Goal: Information Seeking & Learning: Find specific page/section

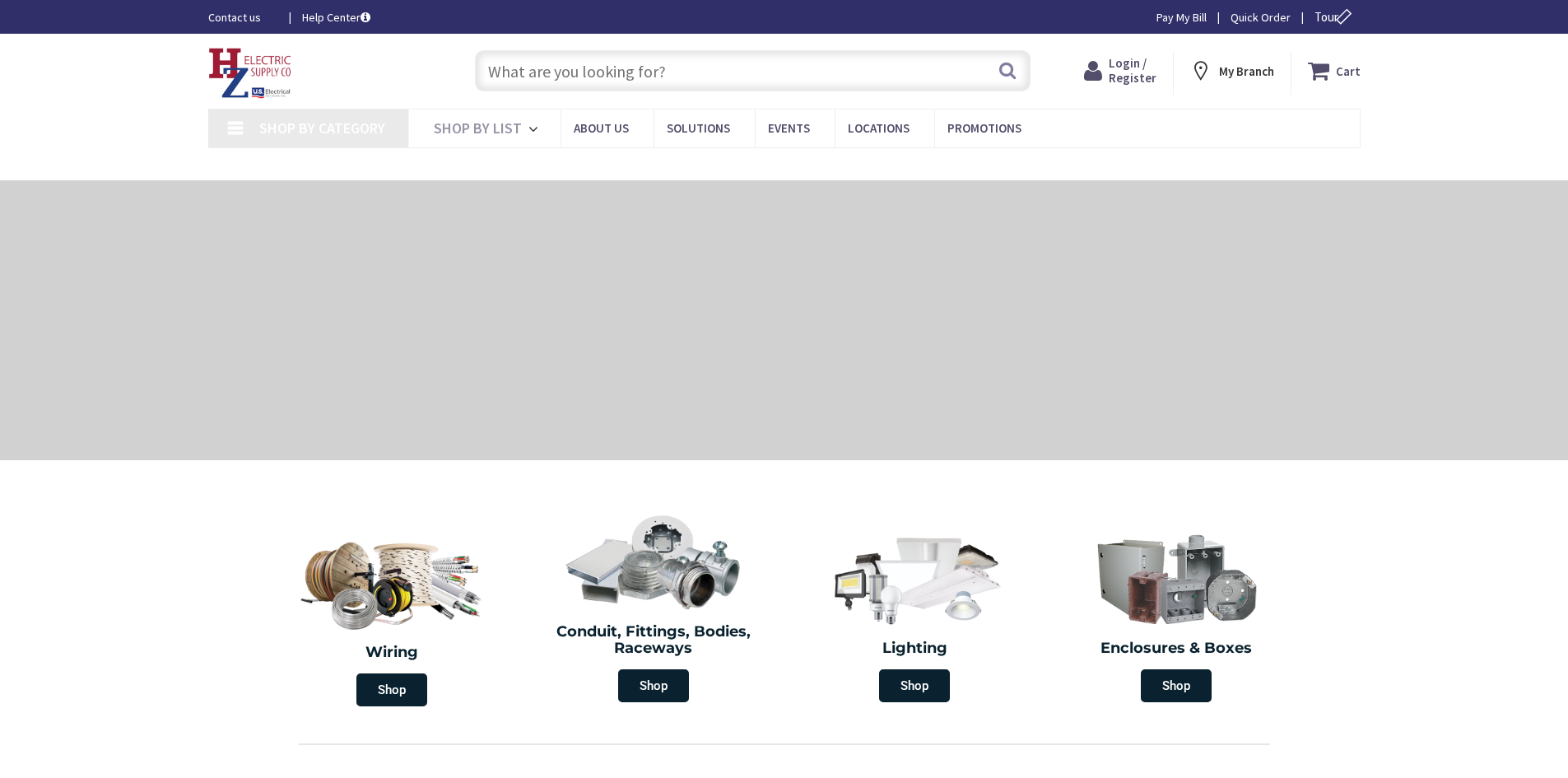
type input "[GEOGRAPHIC_DATA], [GEOGRAPHIC_DATA]"
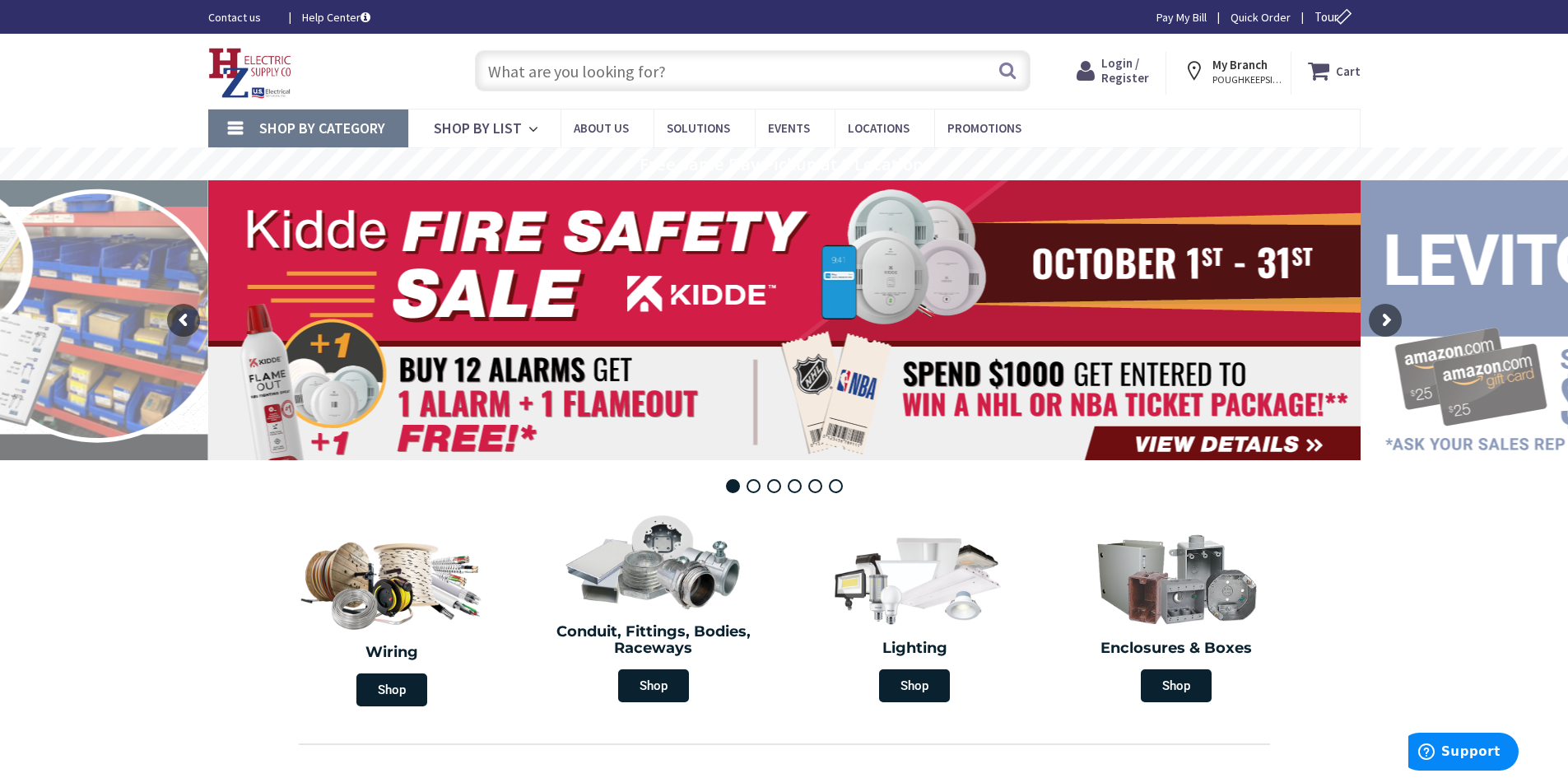
click at [643, 68] on input "text" at bounding box center [753, 71] width 556 height 41
click at [1140, 75] on span "Login / Register" at bounding box center [1124, 71] width 47 height 30
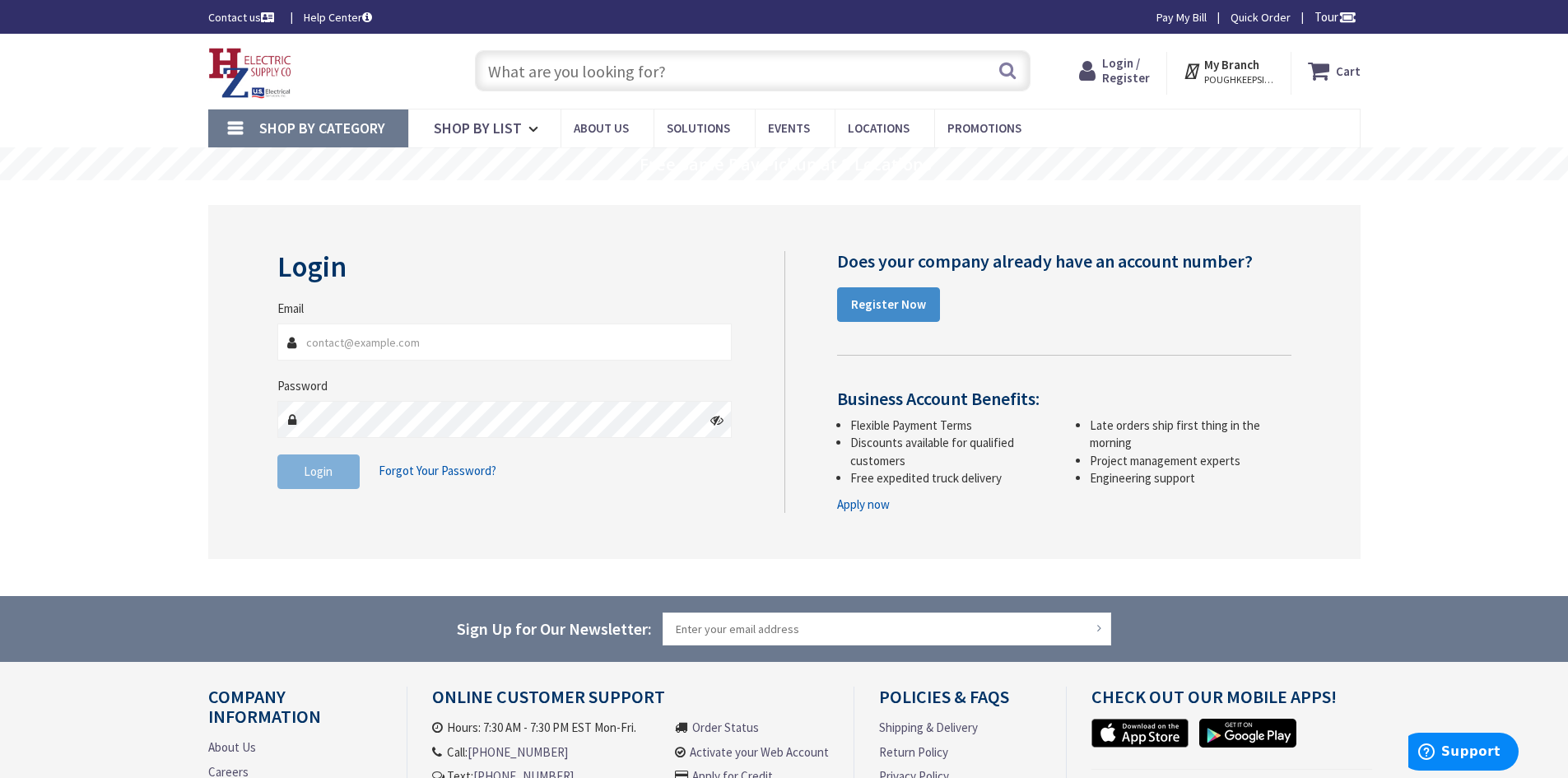
type input "[EMAIL_ADDRESS][DOMAIN_NAME]"
click at [497, 384] on div "Password" at bounding box center [505, 408] width 455 height 61
click at [327, 472] on span "Login" at bounding box center [318, 471] width 29 height 15
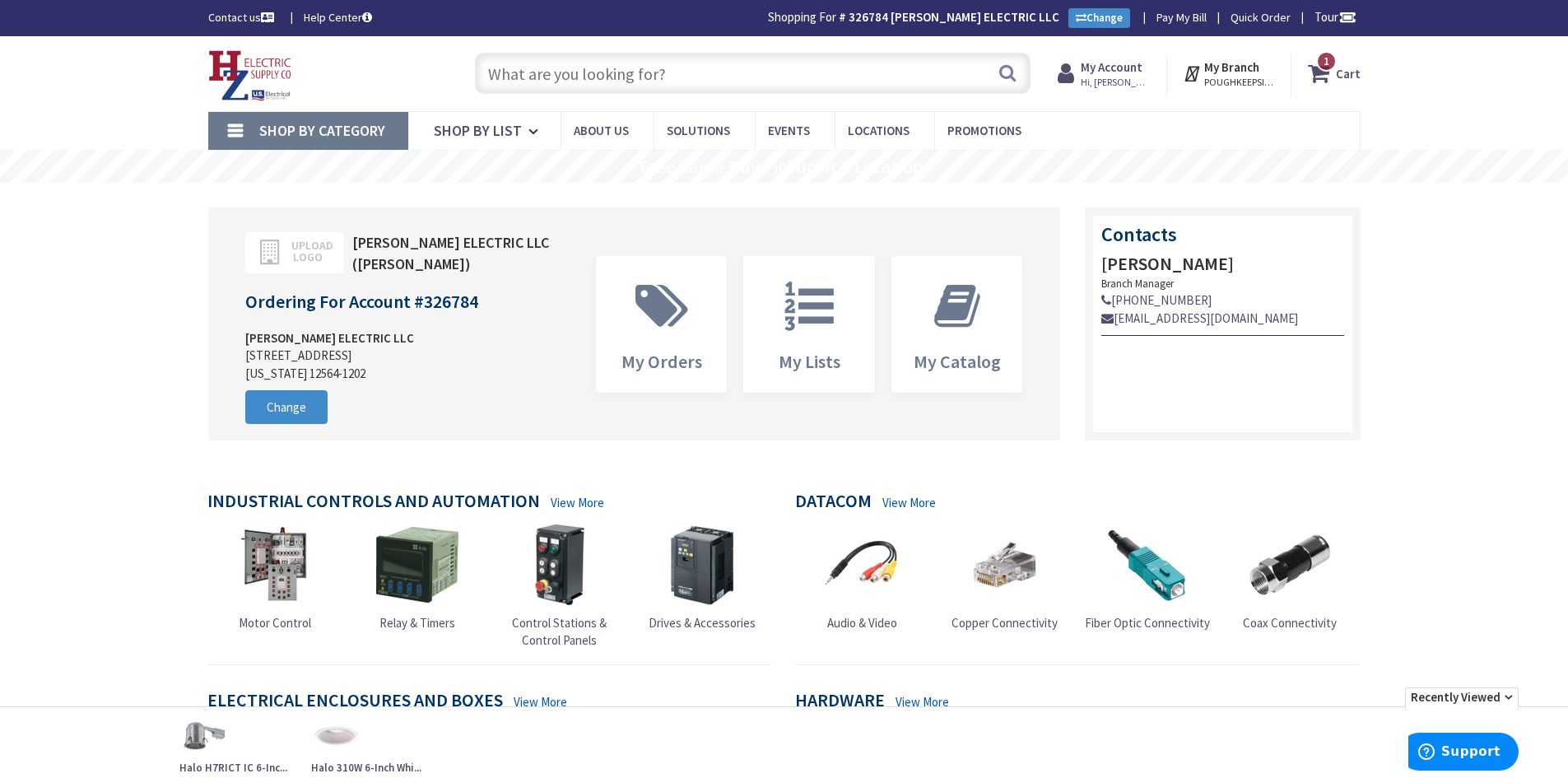
click at [589, 65] on input "text" at bounding box center [753, 73] width 556 height 41
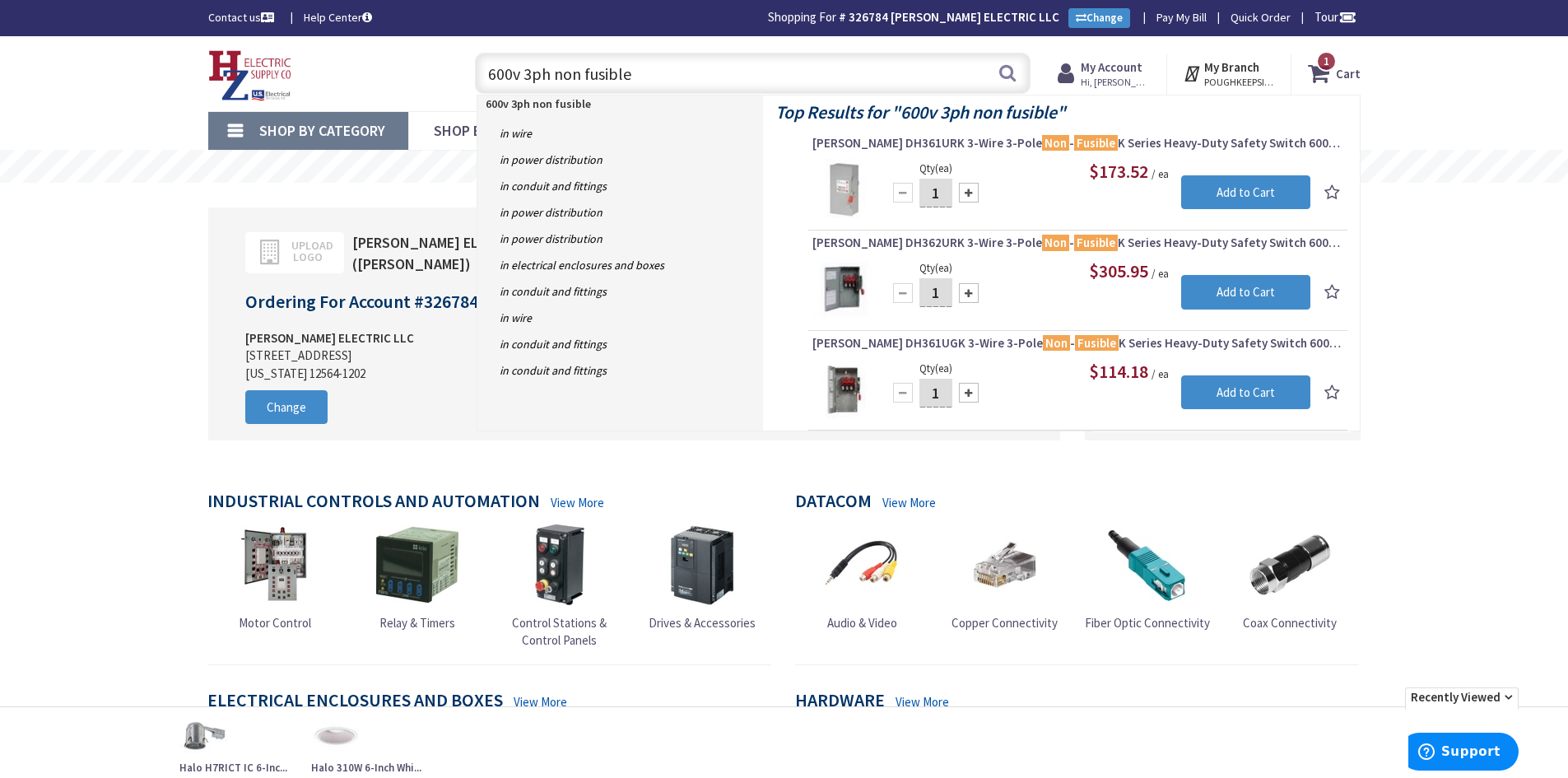
click at [553, 75] on input "600v 3ph non fusible" at bounding box center [753, 73] width 556 height 41
click at [630, 74] on input "600v 3ph non fusible" at bounding box center [753, 73] width 556 height 41
drag, startPoint x: 504, startPoint y: 73, endPoint x: 482, endPoint y: 66, distance: 23.1
click at [482, 66] on input "600v 3ph non fusible nema 3r" at bounding box center [753, 73] width 556 height 41
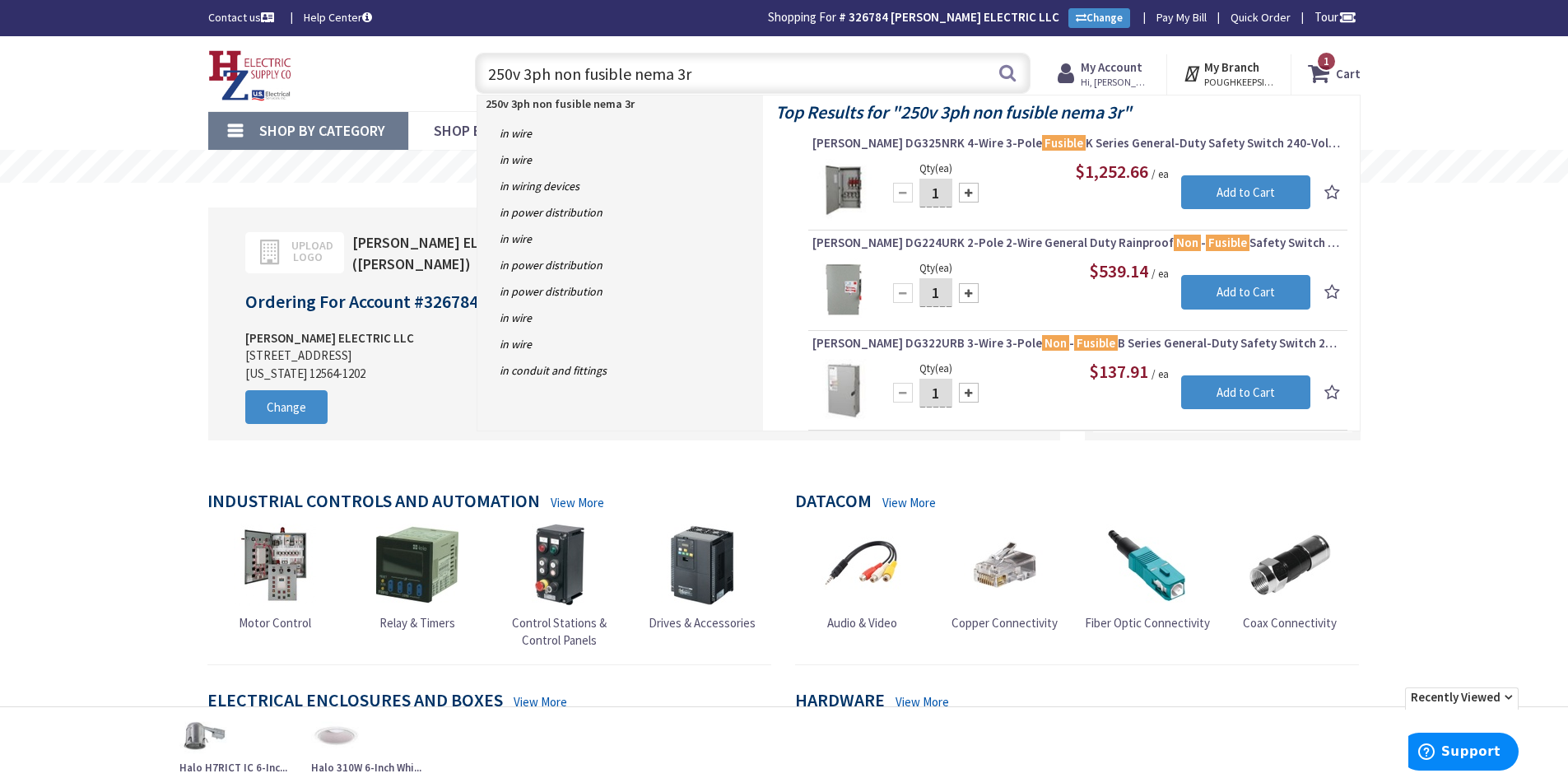
click at [530, 71] on input "250v 3ph non fusible nema 3r" at bounding box center [753, 73] width 556 height 41
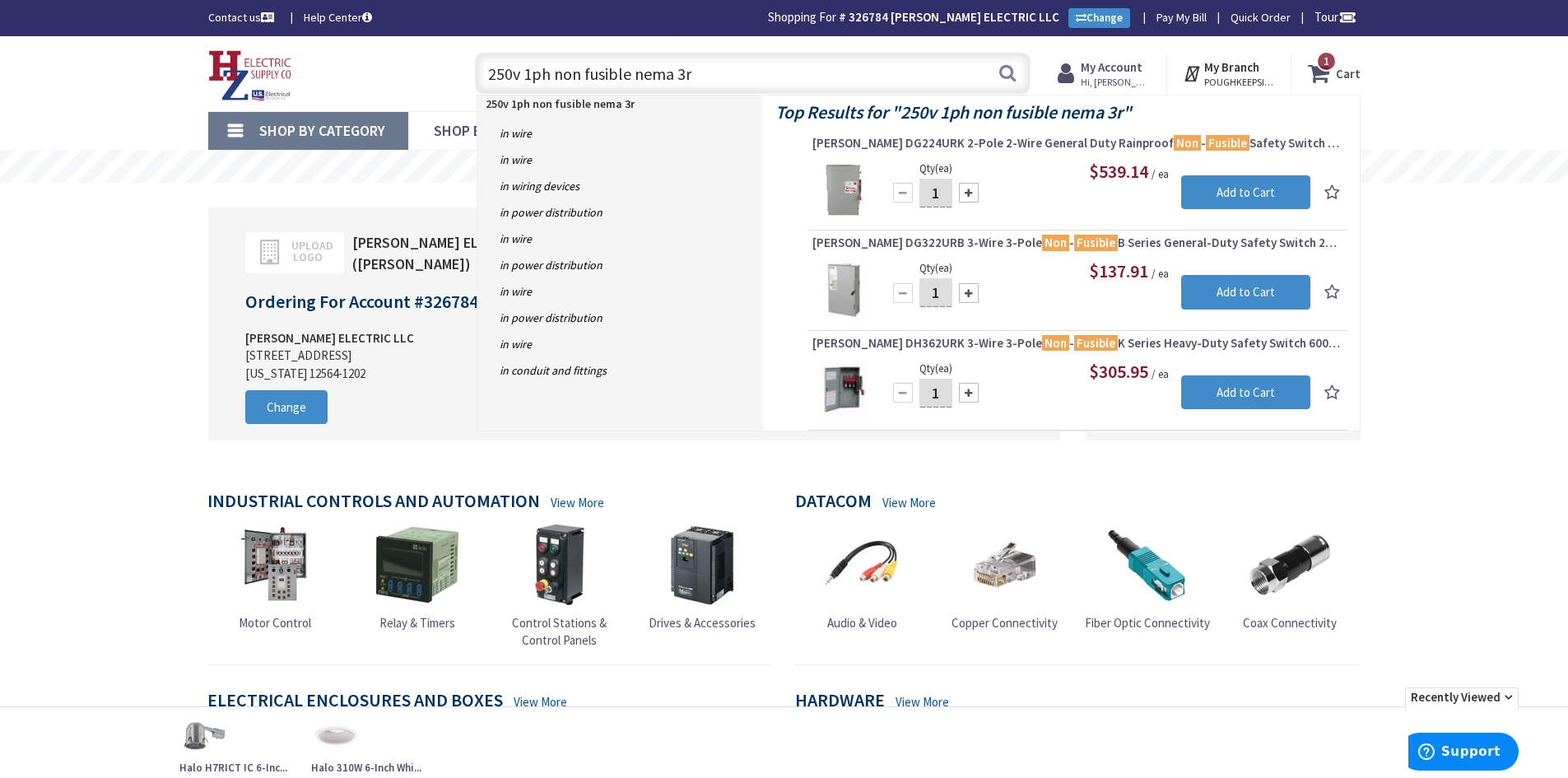
drag, startPoint x: 633, startPoint y: 76, endPoint x: 706, endPoint y: 73, distance: 73.1
click at [705, 73] on input "250v 1ph non fusible nema 3r" at bounding box center [753, 73] width 556 height 41
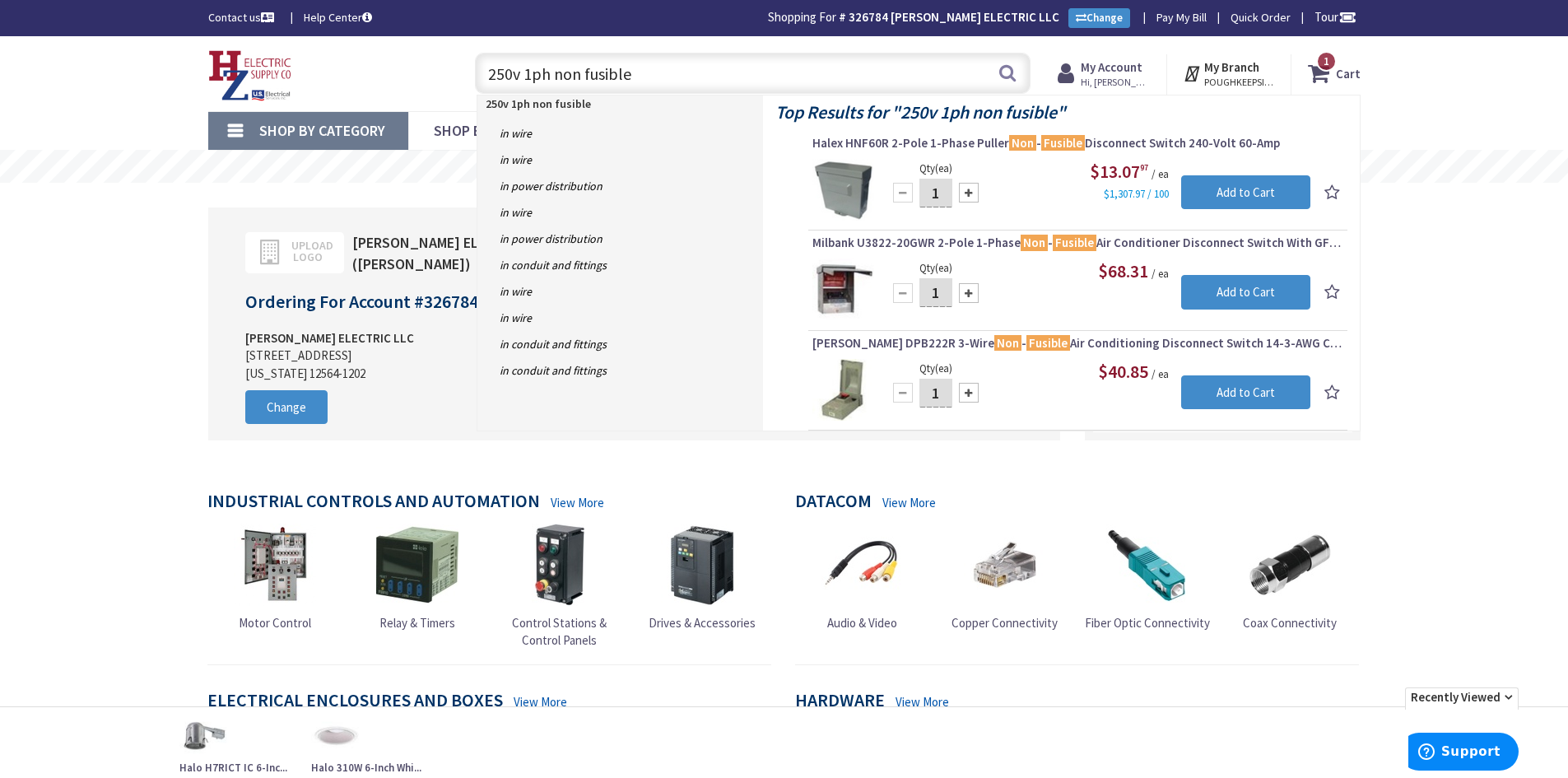
drag, startPoint x: 651, startPoint y: 73, endPoint x: 444, endPoint y: 70, distance: 207.0
click at [446, 72] on div "Toggle Nav 250v 1ph non fusible 250v 1ph non fusible Search 1 1 1 items Cart 1" at bounding box center [785, 73] width 1177 height 56
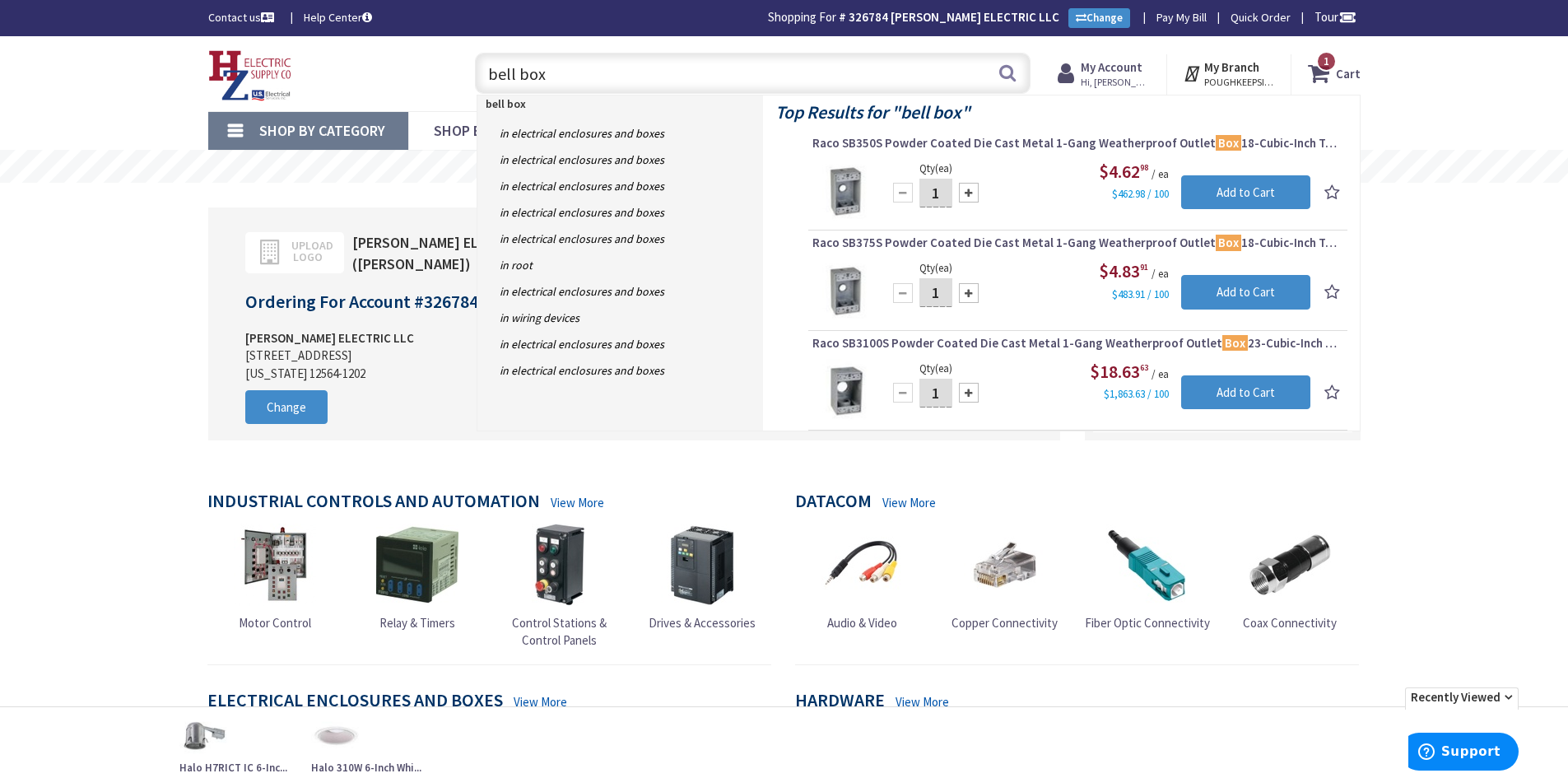
drag, startPoint x: 513, startPoint y: 73, endPoint x: 488, endPoint y: 70, distance: 25.2
click at [488, 70] on input "bell box" at bounding box center [753, 73] width 556 height 41
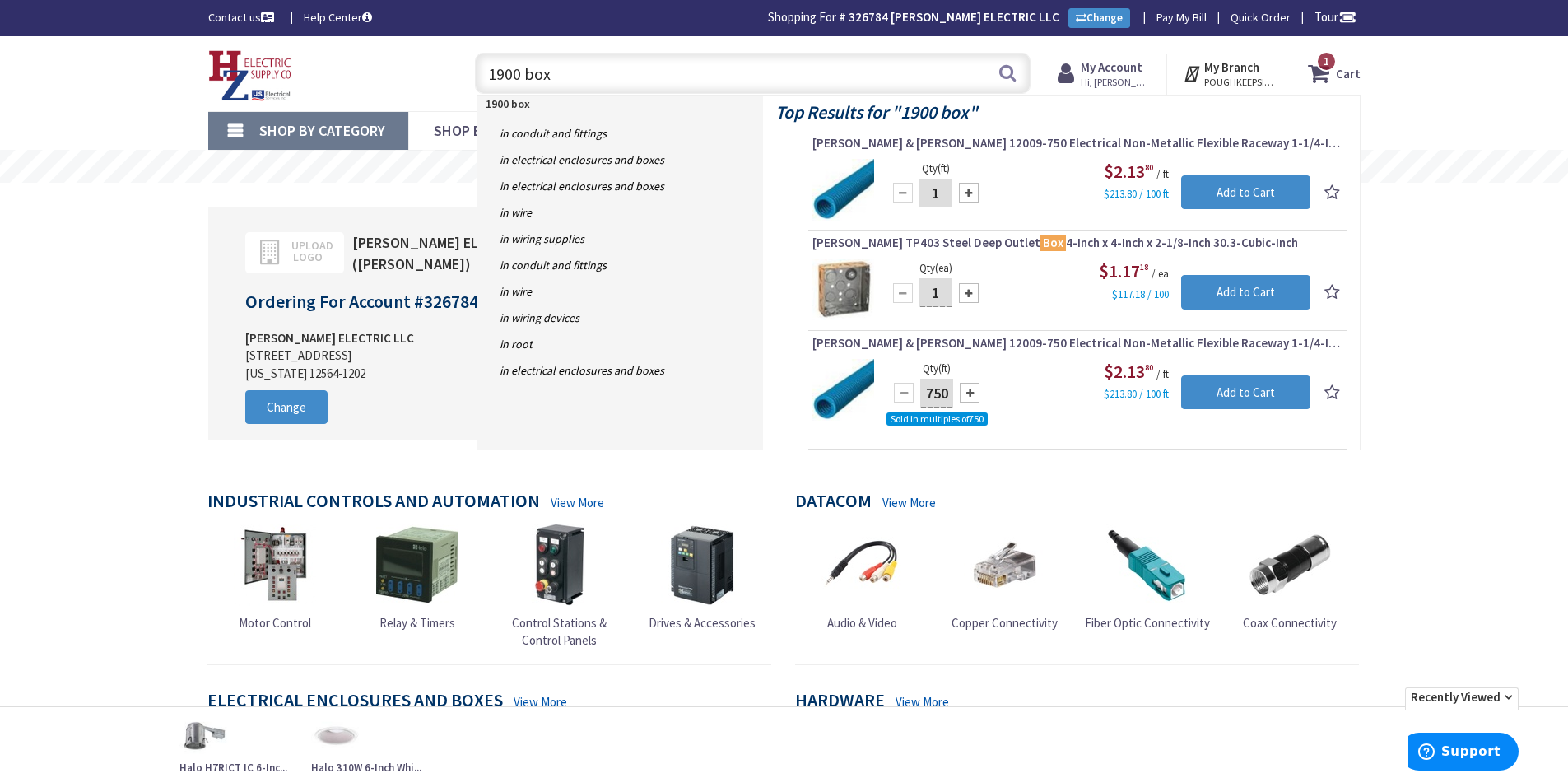
drag, startPoint x: 567, startPoint y: 71, endPoint x: 484, endPoint y: 69, distance: 83.0
click at [484, 69] on input "1900 box" at bounding box center [753, 73] width 556 height 41
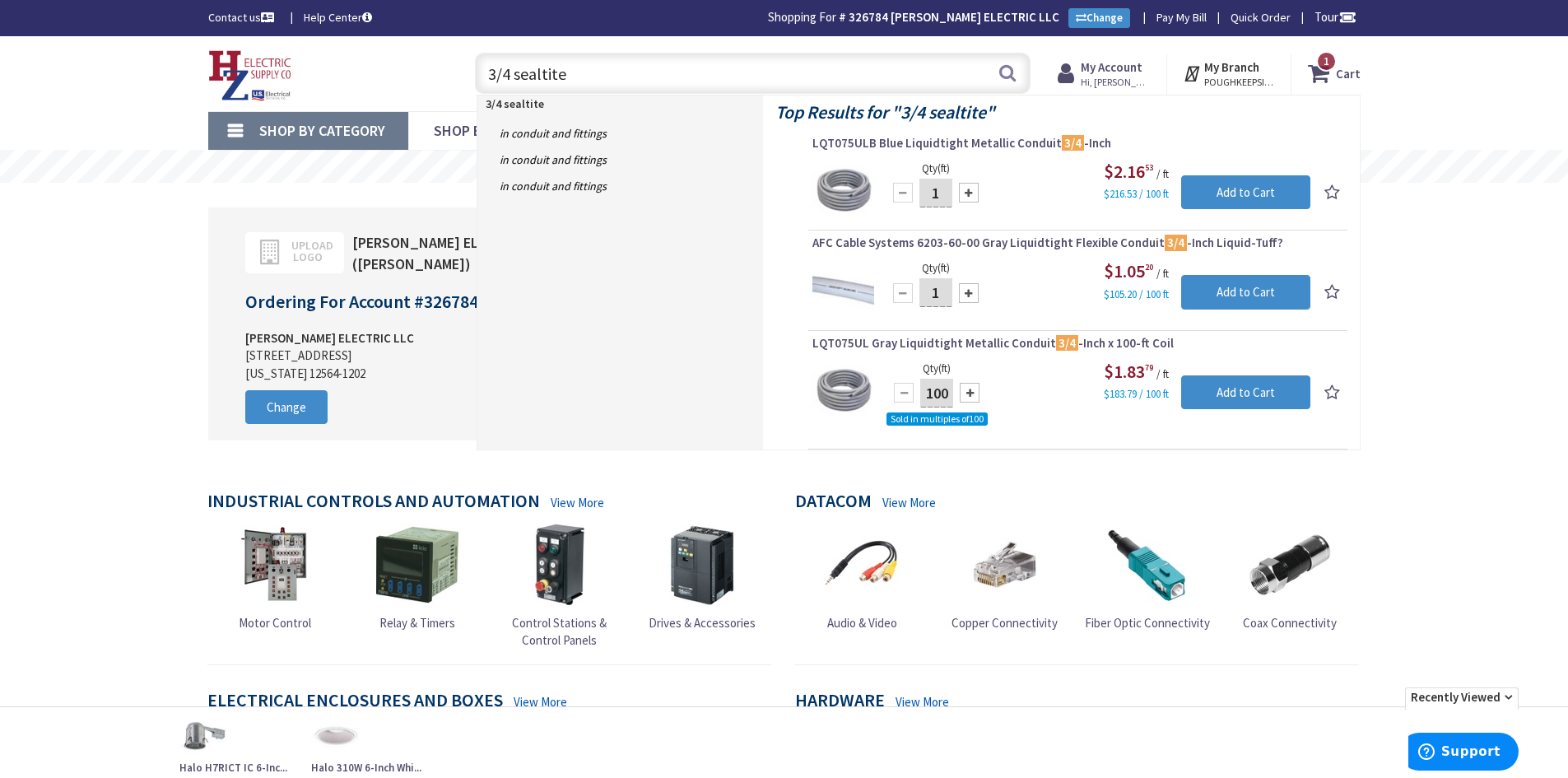
drag, startPoint x: 564, startPoint y: 76, endPoint x: 515, endPoint y: 76, distance: 49.0
click at [515, 76] on input "3/4 sealtite" at bounding box center [753, 73] width 556 height 41
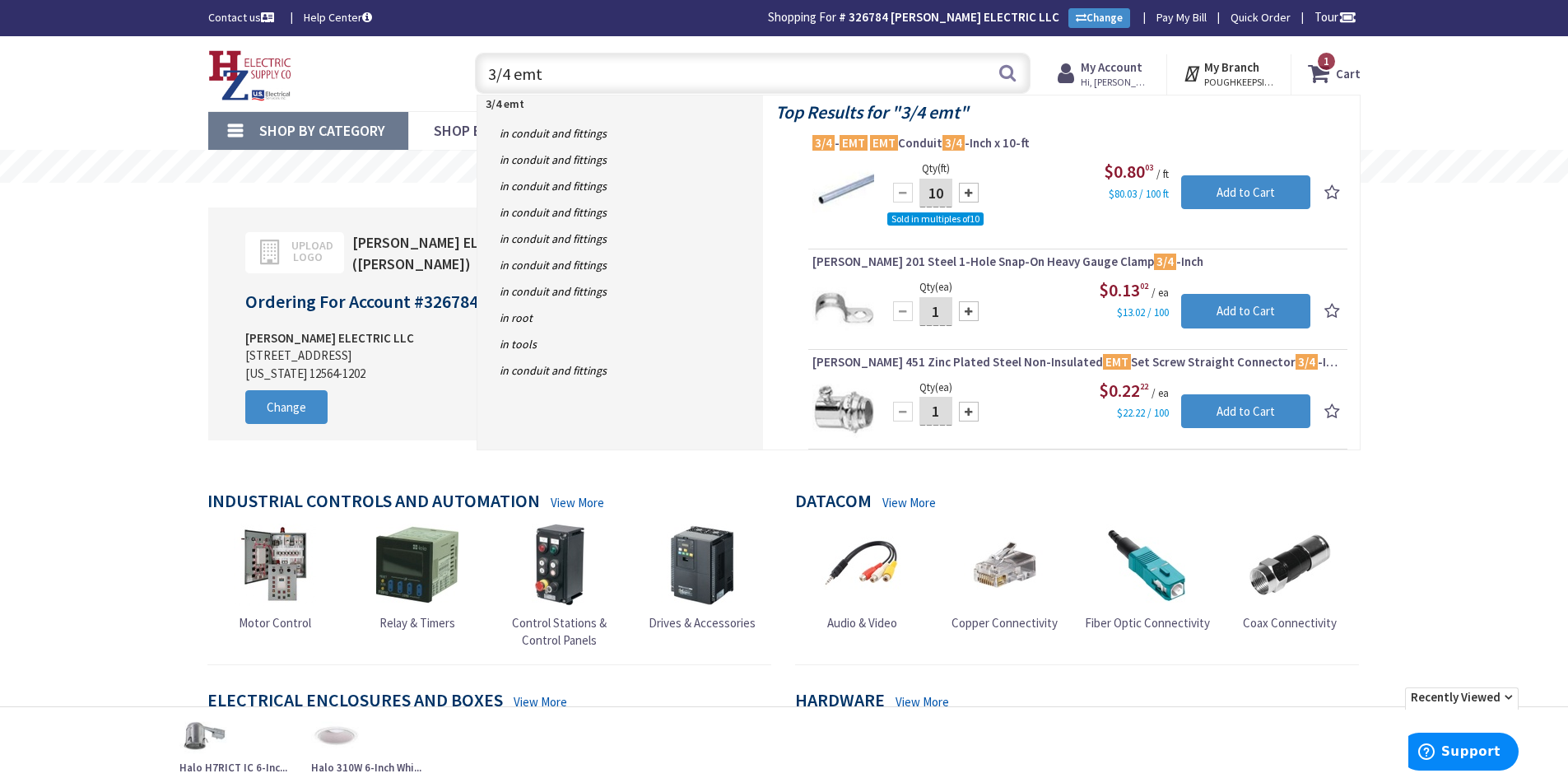
drag, startPoint x: 516, startPoint y: 73, endPoint x: 545, endPoint y: 74, distance: 29.0
click at [545, 74] on input "3/4 emt" at bounding box center [753, 73] width 556 height 41
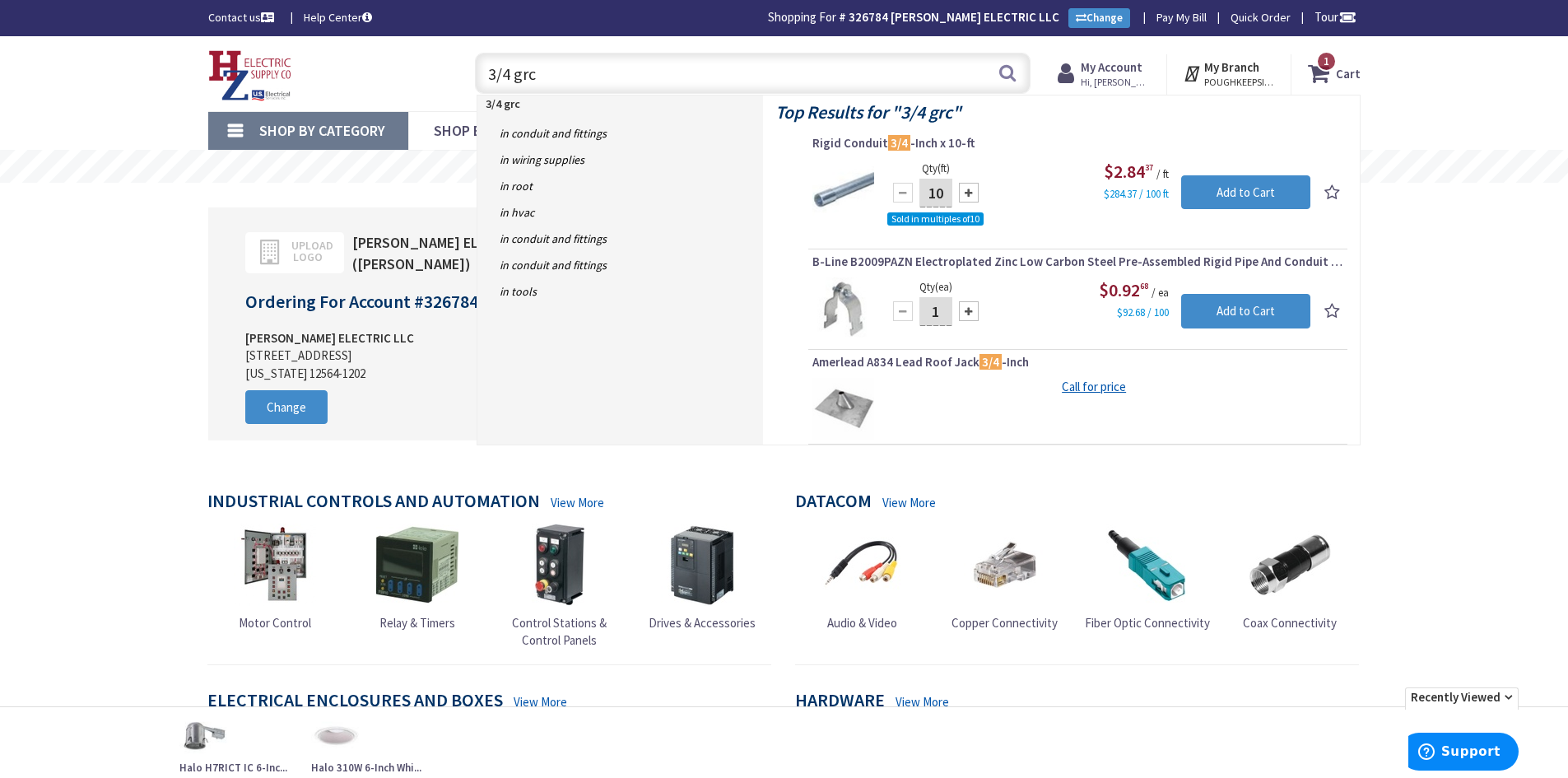
click at [520, 72] on input "3/4 grc" at bounding box center [753, 73] width 556 height 41
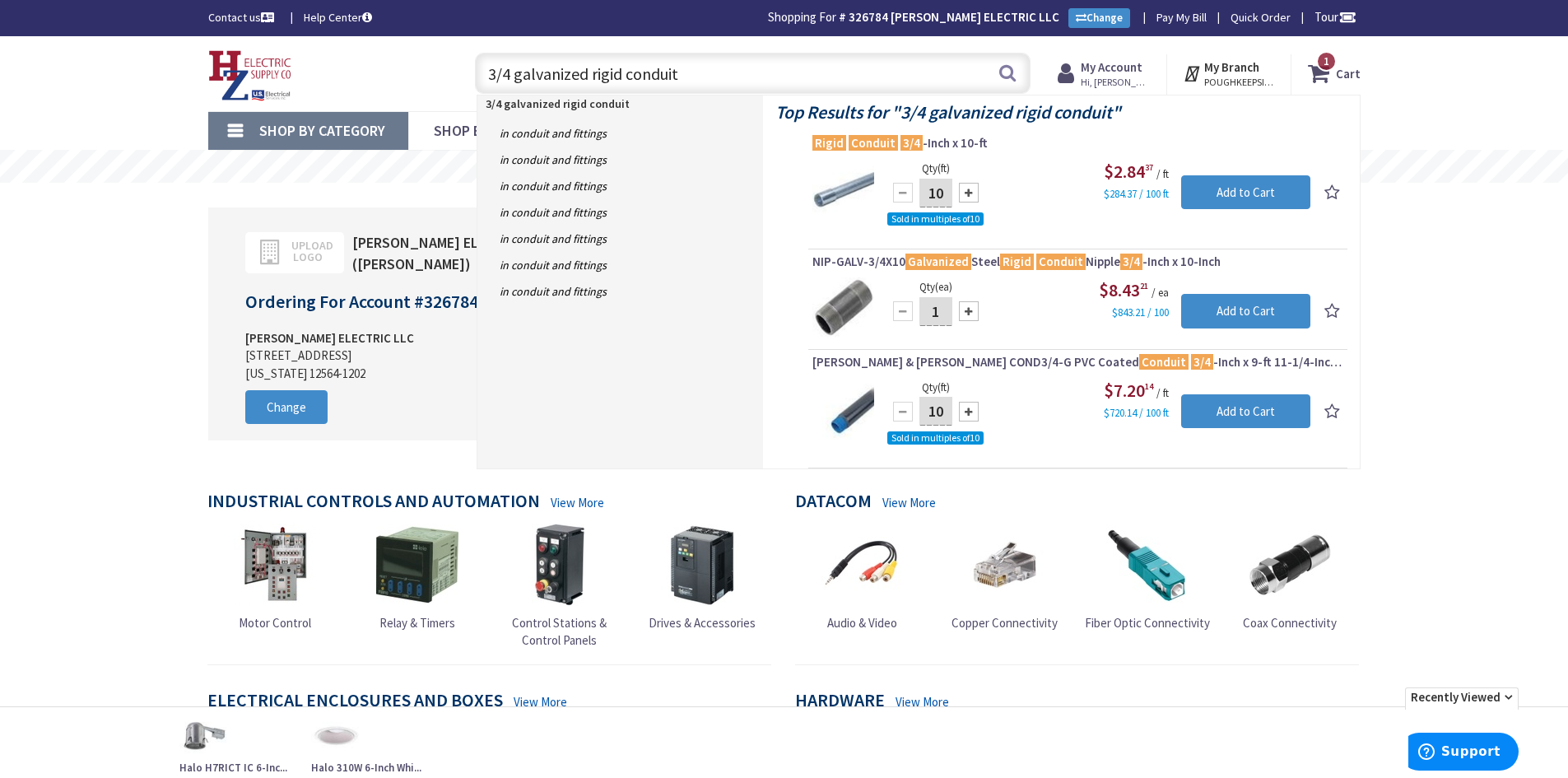
click at [541, 73] on input "3/4 galvanized rigid conduit" at bounding box center [753, 73] width 556 height 41
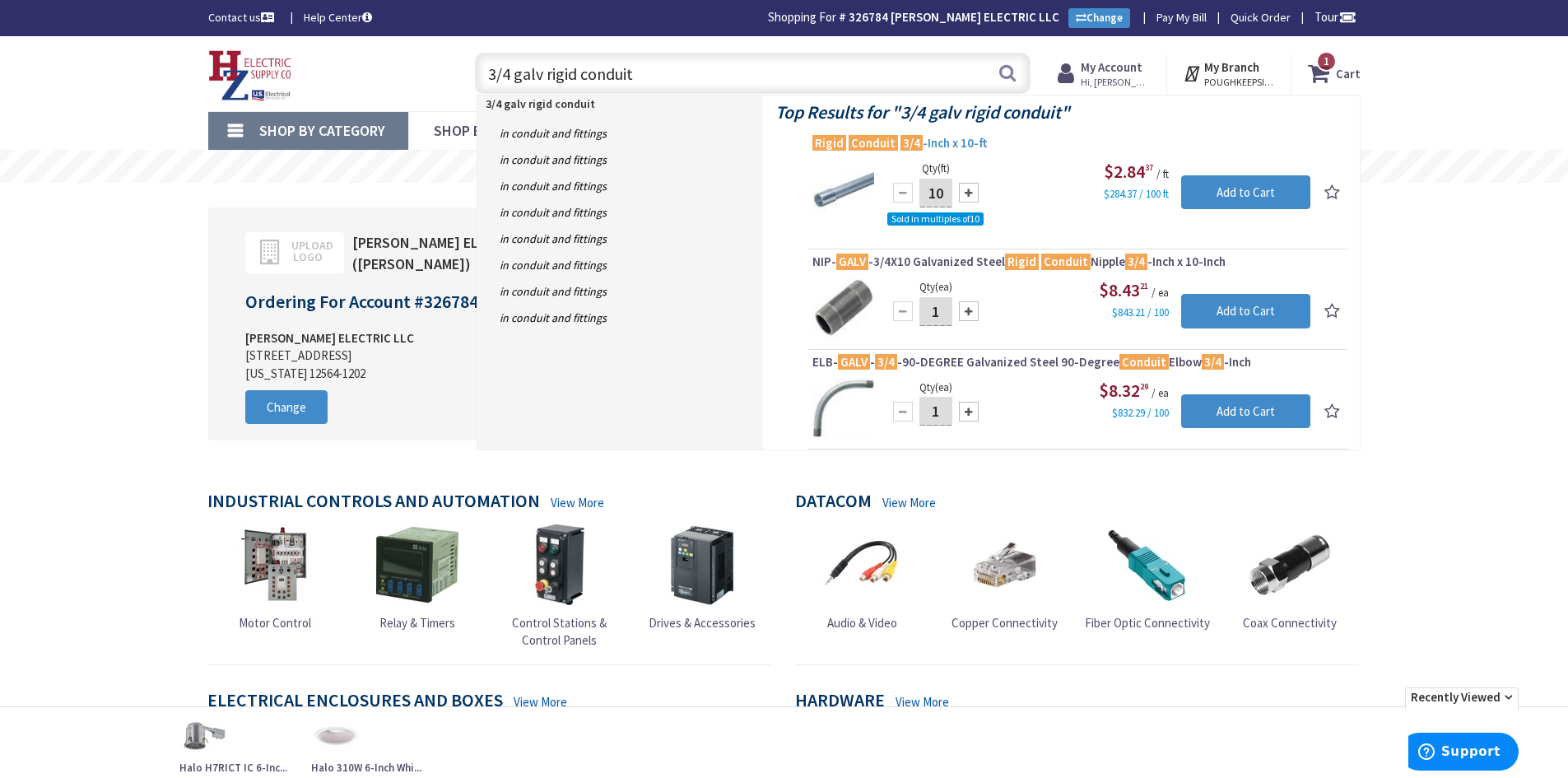
type input "3/4 galv rigid conduit"
click at [870, 143] on mark "Conduit" at bounding box center [873, 143] width 49 height 21
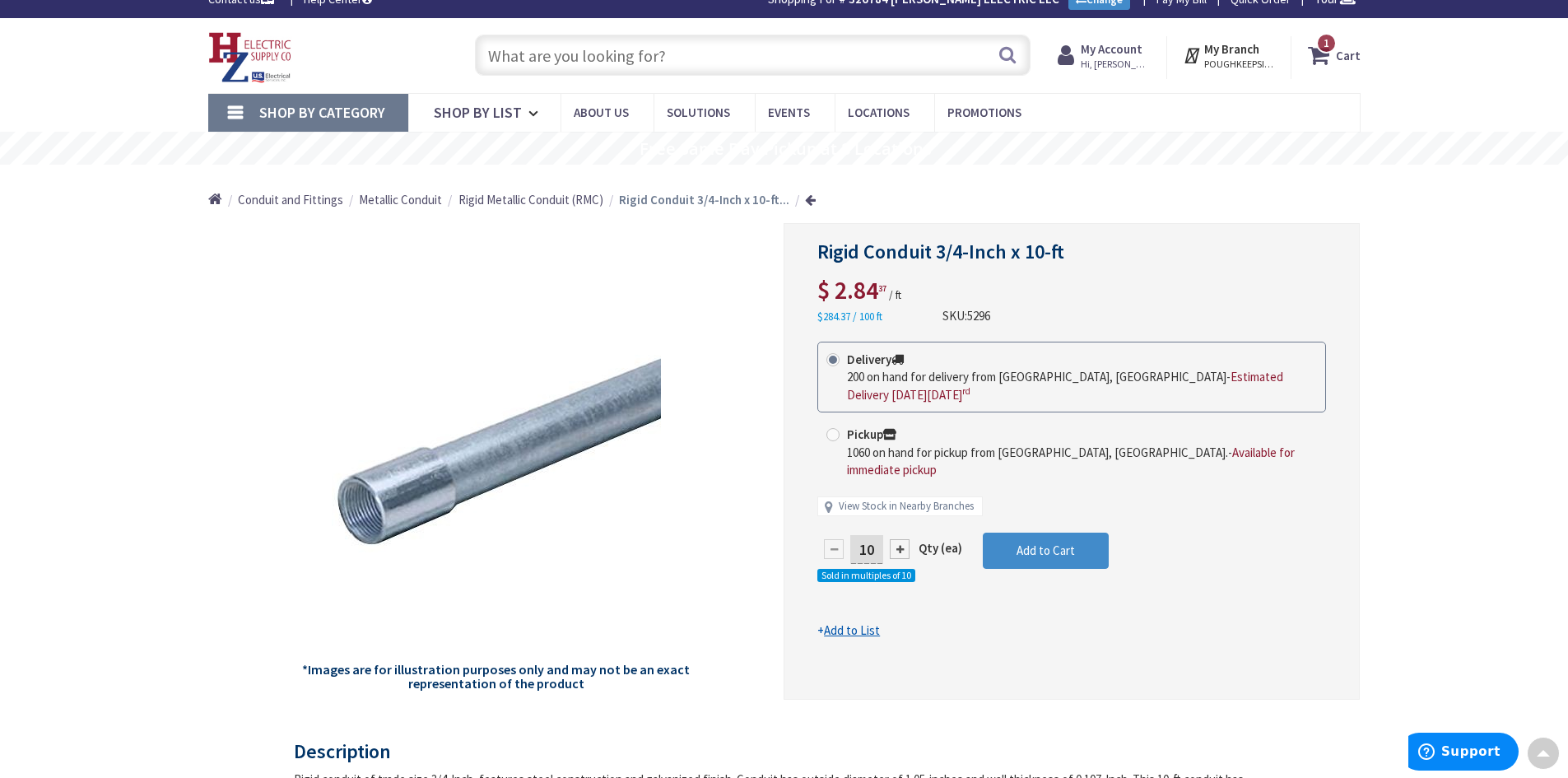
scroll to position [3, 0]
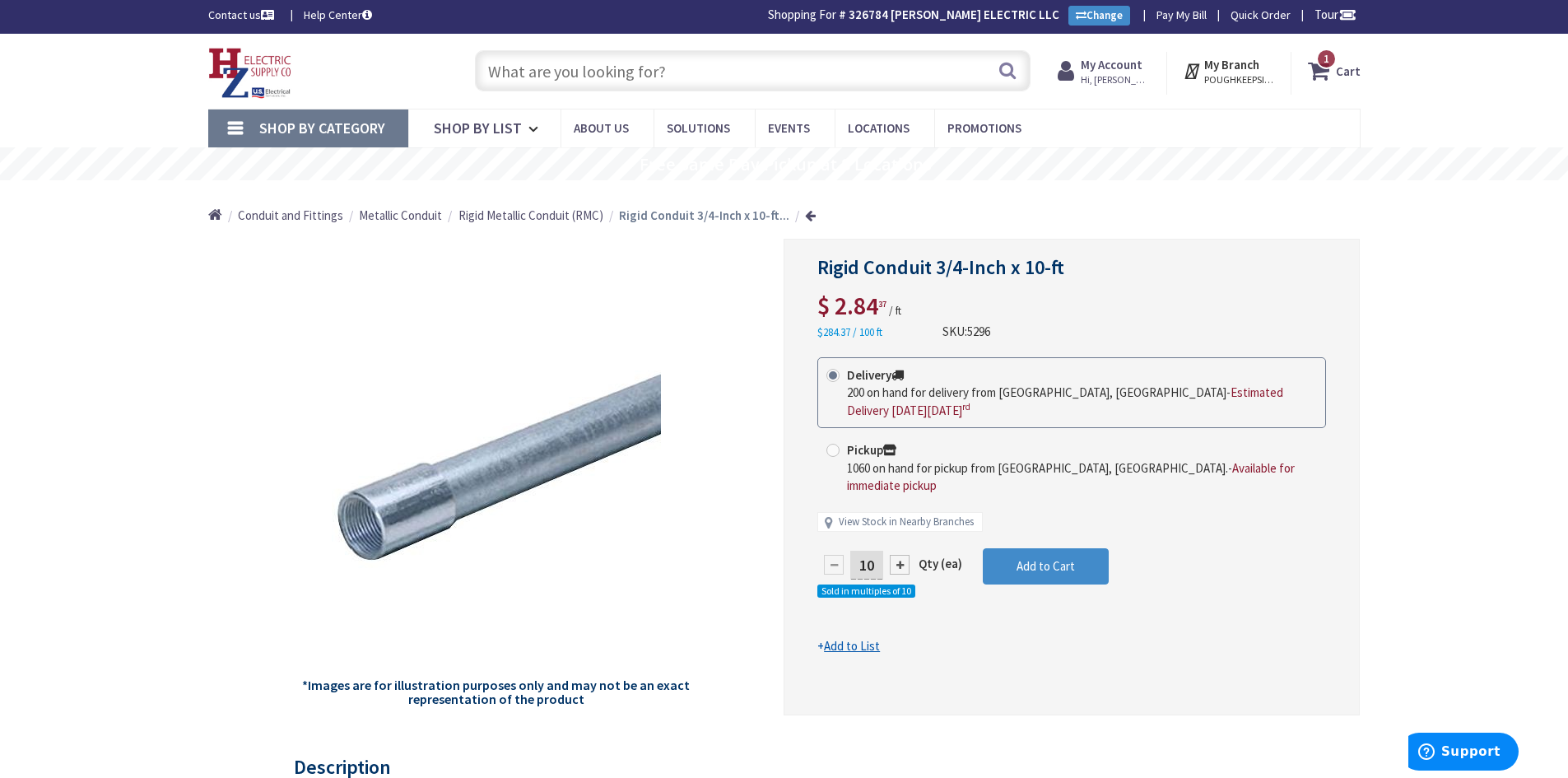
click at [676, 76] on input "text" at bounding box center [753, 71] width 556 height 41
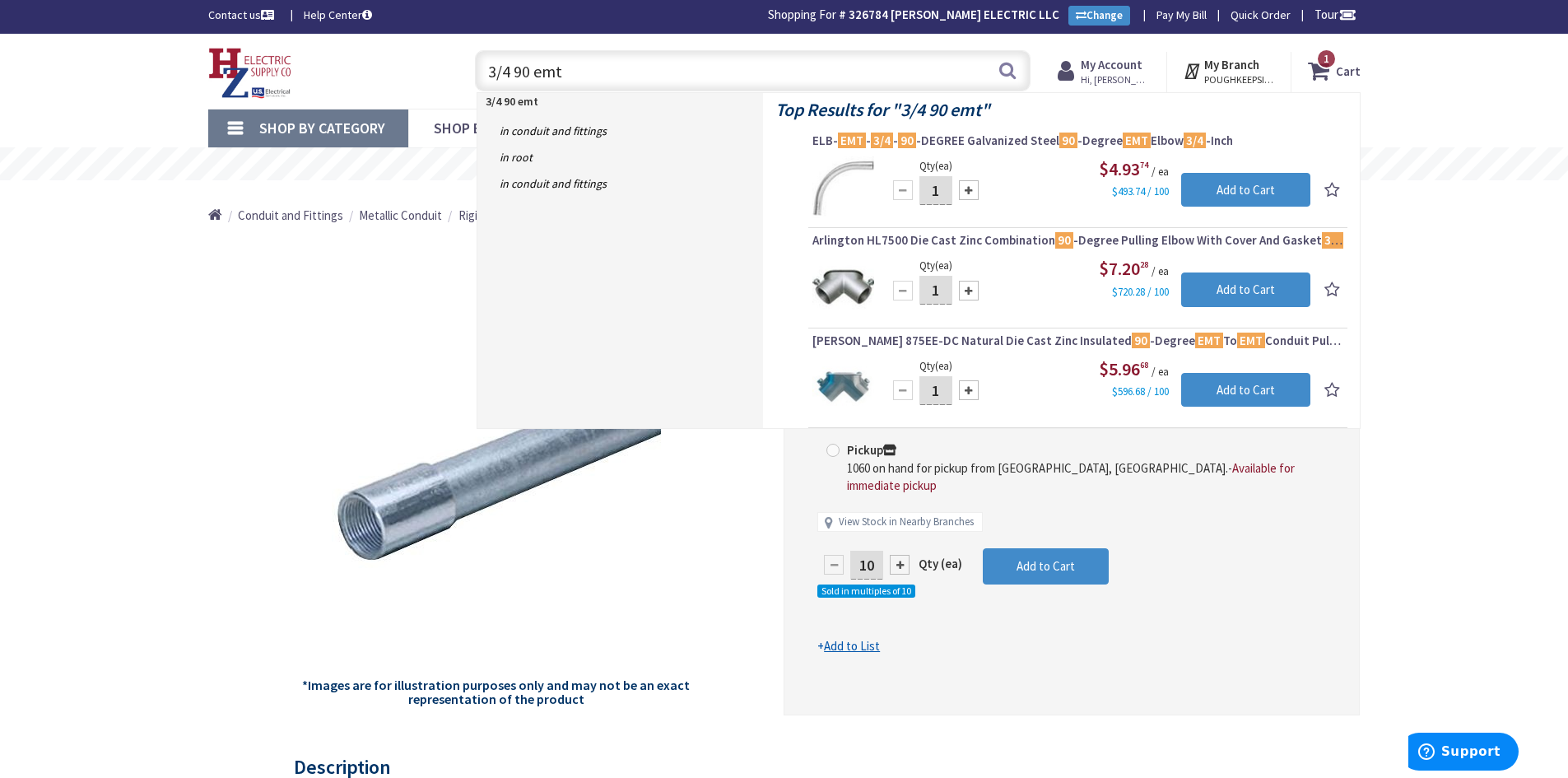
drag, startPoint x: 529, startPoint y: 70, endPoint x: 487, endPoint y: 71, distance: 42.0
click at [487, 71] on input "3/4 90 emt" at bounding box center [753, 71] width 556 height 41
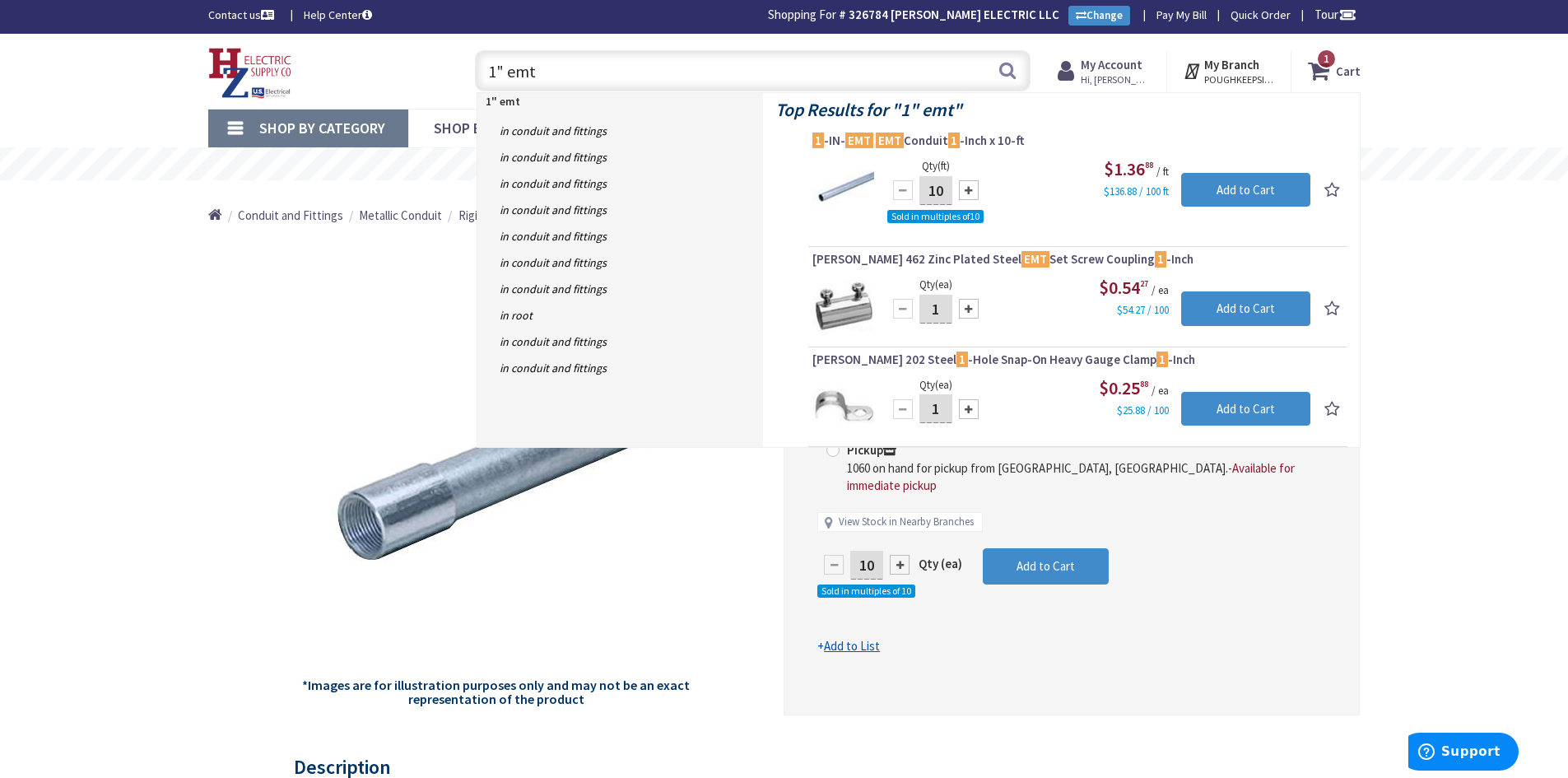
drag, startPoint x: 534, startPoint y: 72, endPoint x: 481, endPoint y: 67, distance: 53.2
click at [481, 67] on input "1" emt" at bounding box center [753, 71] width 556 height 41
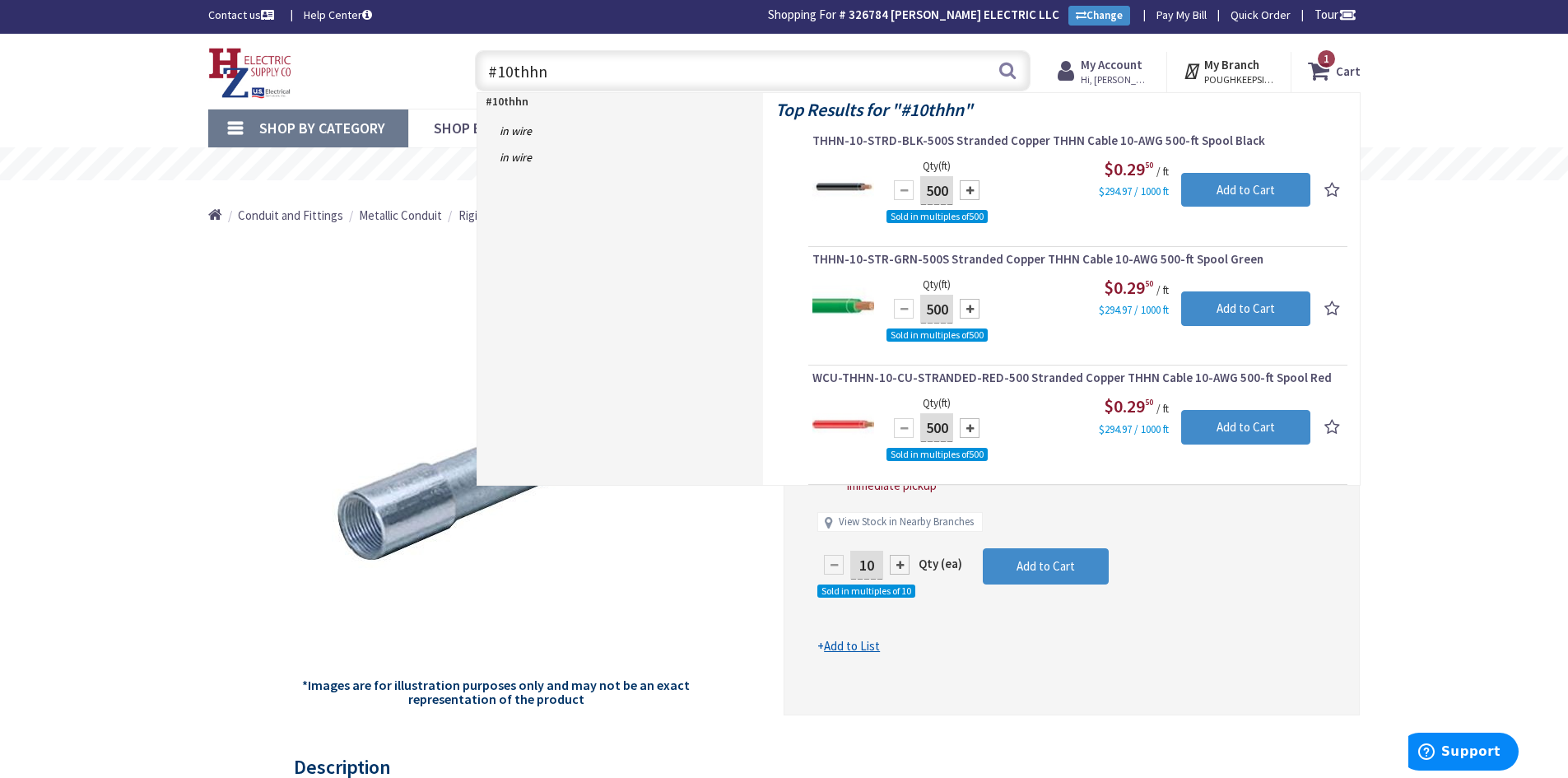
drag, startPoint x: 497, startPoint y: 70, endPoint x: 512, endPoint y: 71, distance: 15.0
click at [512, 71] on input "#10thhn" at bounding box center [753, 71] width 556 height 41
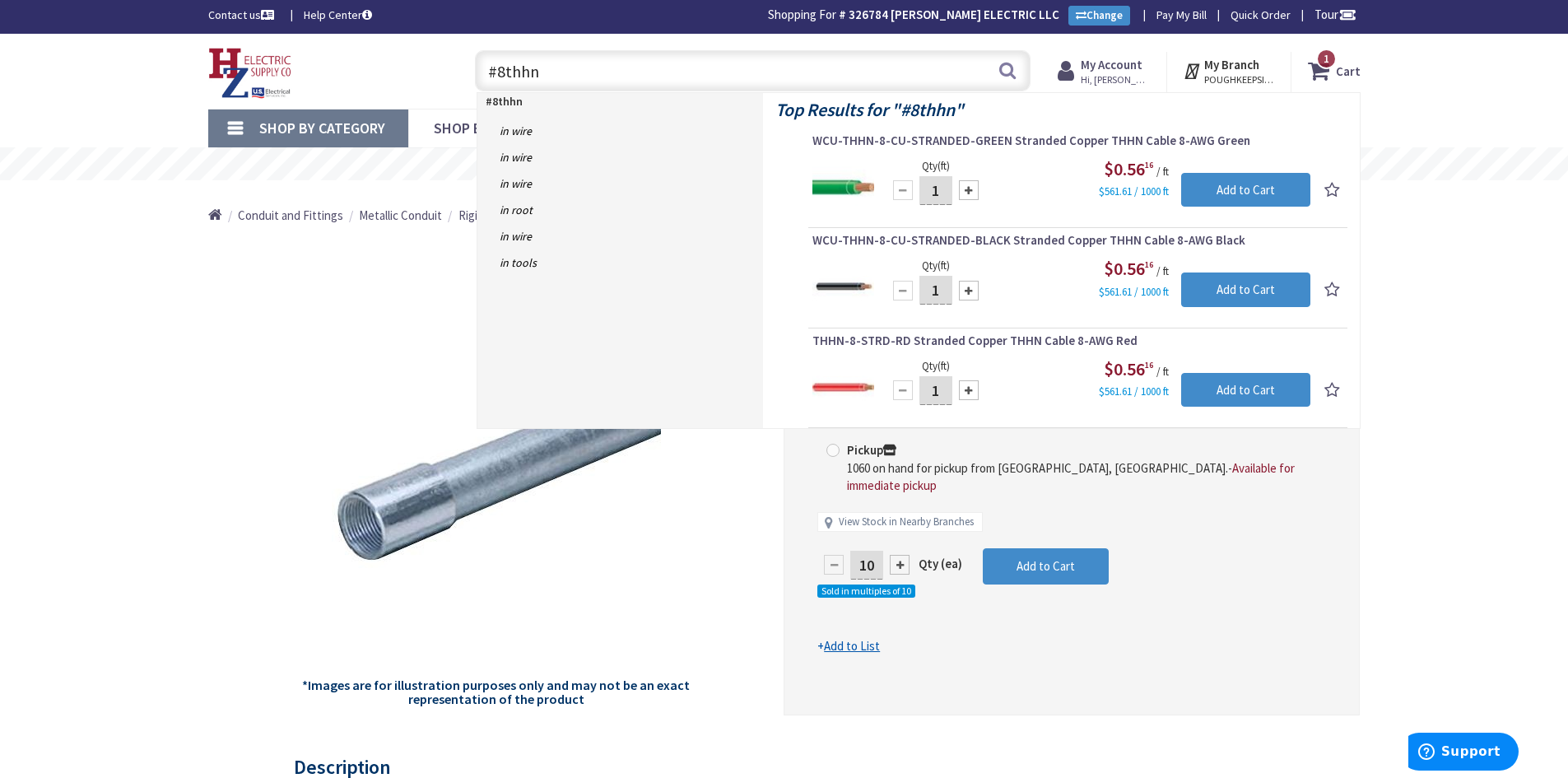
type input "#8thhn"
